Goal: Navigation & Orientation: Understand site structure

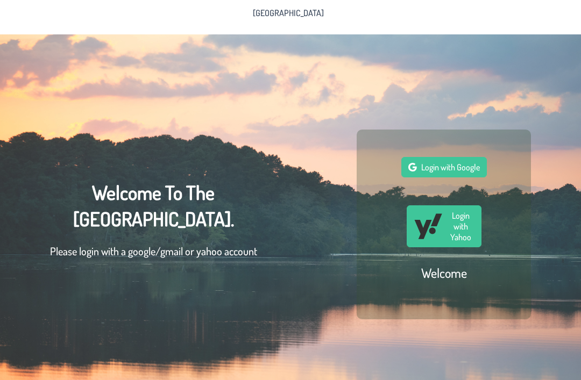
click at [453, 177] on button "Login with Google" at bounding box center [443, 167] width 85 height 20
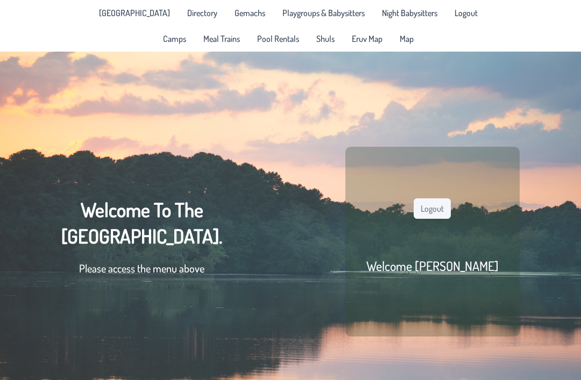
click at [323, 10] on span "Playgroups & Babysitters" at bounding box center [323, 13] width 82 height 9
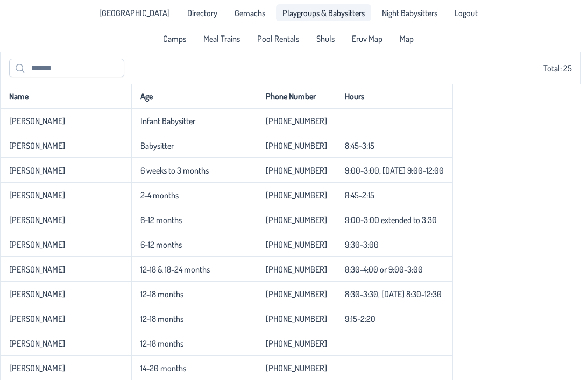
click at [406, 40] on span "Map" at bounding box center [406, 38] width 14 height 9
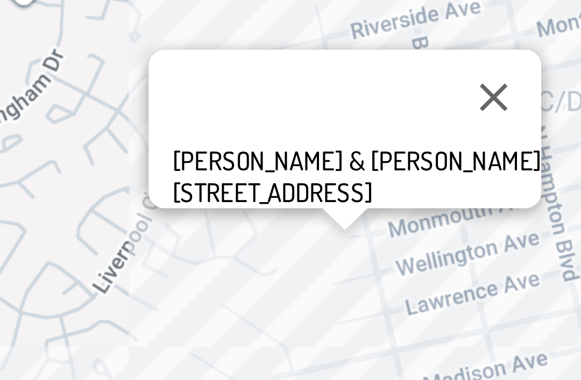
click at [158, 188] on div at bounding box center [164, 191] width 13 height 6
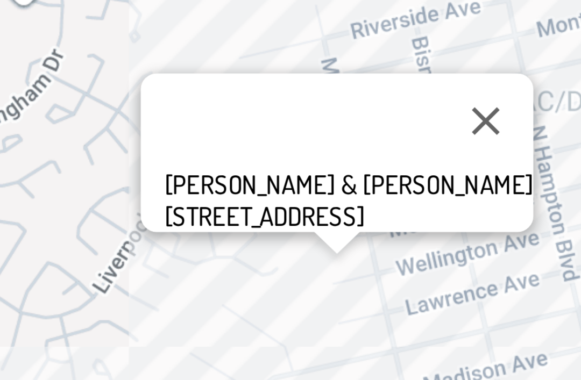
click at [155, 194] on div at bounding box center [161, 197] width 13 height 6
click at [189, 151] on button "Close" at bounding box center [202, 164] width 26 height 26
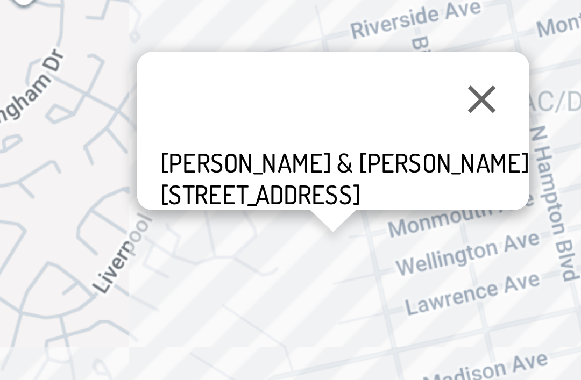
click at [188, 145] on button "Close" at bounding box center [201, 158] width 26 height 26
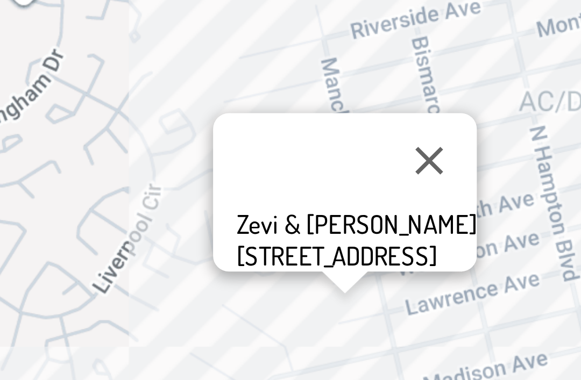
click at [174, 162] on button "Close" at bounding box center [187, 175] width 26 height 26
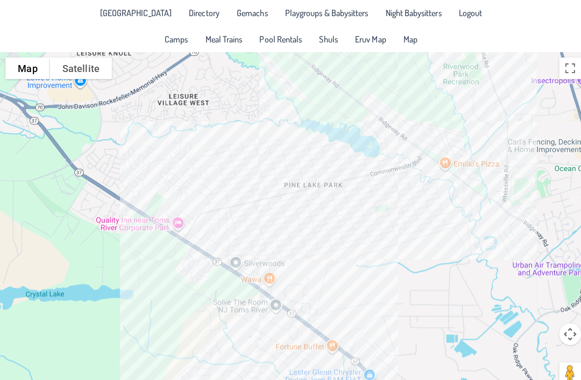
click at [241, 12] on span "Gemachs" at bounding box center [249, 13] width 31 height 9
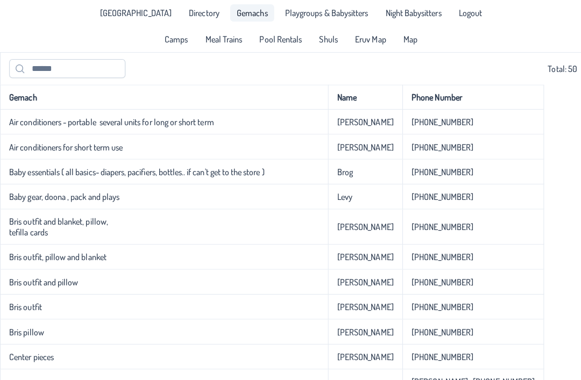
click at [227, 40] on span "Meal Trains" at bounding box center [221, 38] width 37 height 9
